Goal: Information Seeking & Learning: Learn about a topic

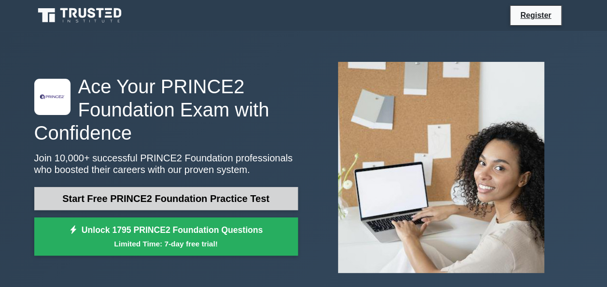
click at [167, 203] on link "Start Free PRINCE2 Foundation Practice Test" at bounding box center [166, 198] width 264 height 23
